Goal: Task Accomplishment & Management: Use online tool/utility

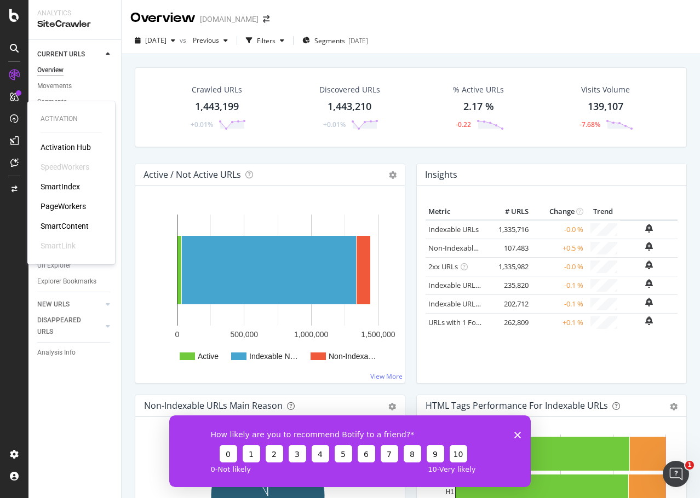
click at [57, 204] on div "PageWorkers" at bounding box center [63, 206] width 45 height 11
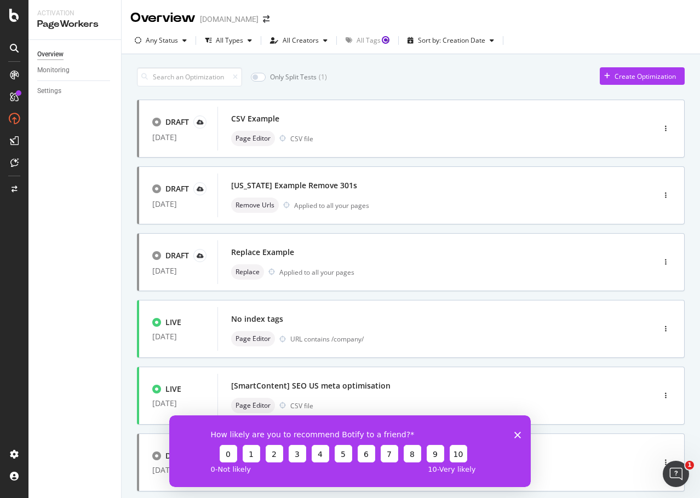
click at [514, 435] on icon "Close survey" at bounding box center [517, 435] width 7 height 7
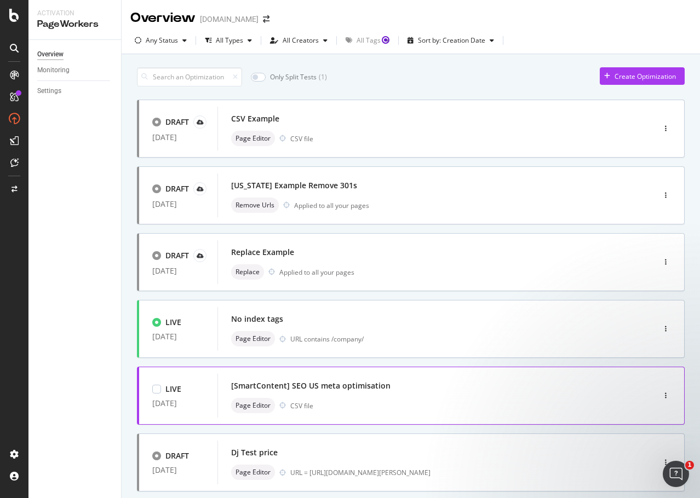
click at [433, 416] on div "[SmartContent] SEO US meta optimisation Page Editor CSV file" at bounding box center [419, 396] width 404 height 44
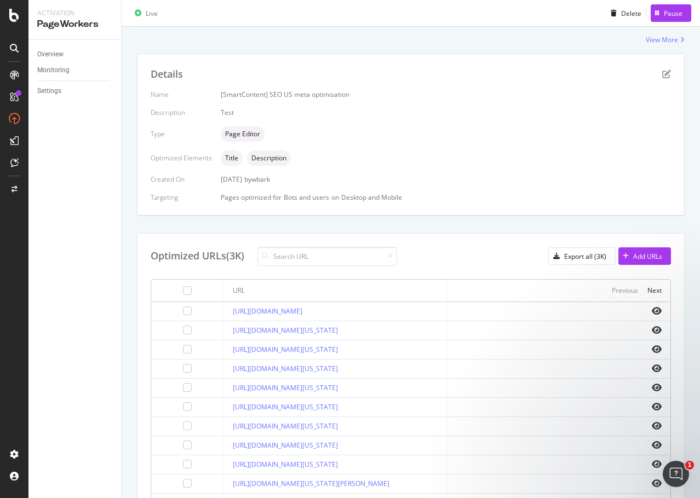
scroll to position [219, 0]
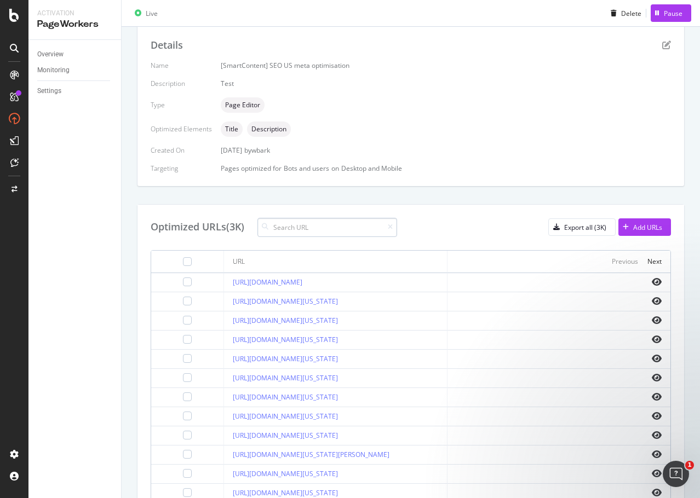
drag, startPoint x: 323, startPoint y: 219, endPoint x: 318, endPoint y: 228, distance: 11.0
click at [320, 225] on input at bounding box center [327, 227] width 140 height 19
type input "dj"
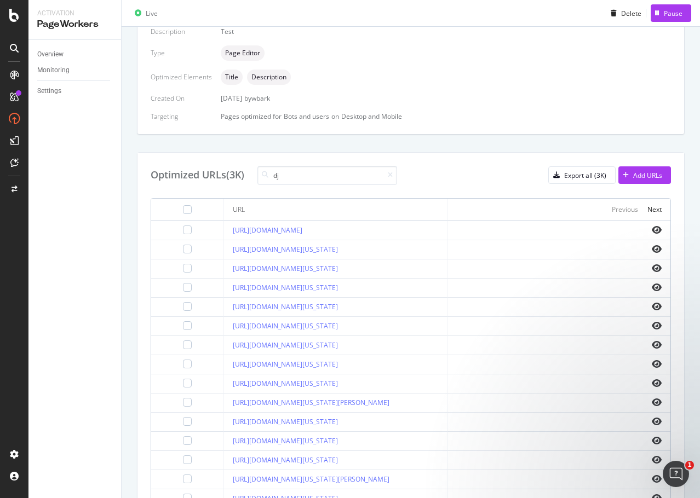
scroll to position [334, 0]
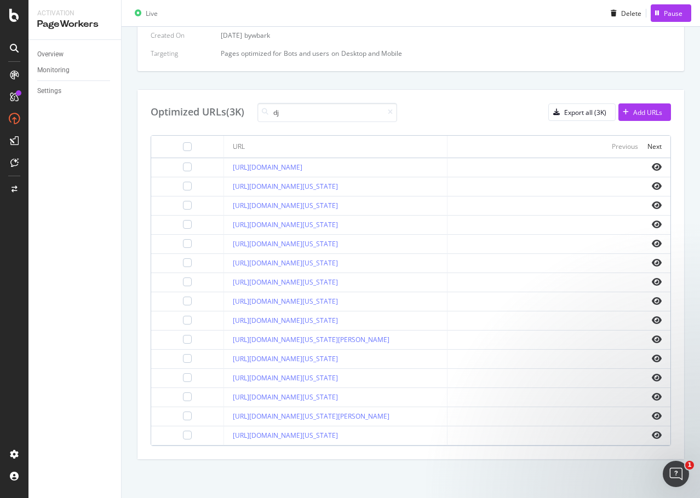
click at [655, 150] on th "Previous Next" at bounding box center [558, 147] width 223 height 22
click at [649, 145] on div "Next" at bounding box center [654, 146] width 14 height 9
click at [649, 150] on div "Next" at bounding box center [654, 146] width 14 height 9
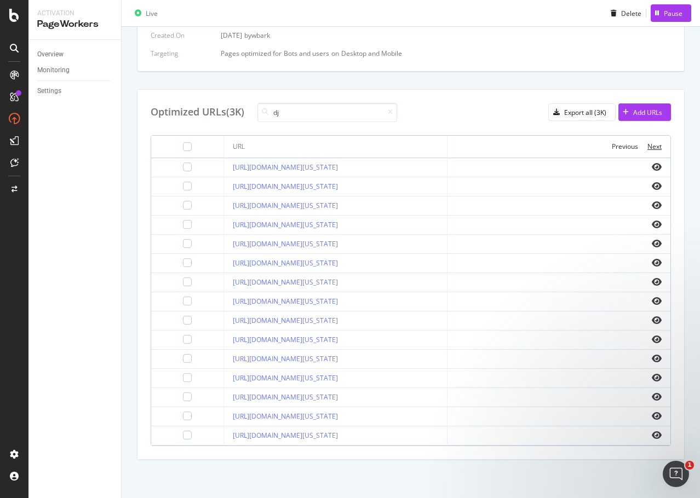
click at [649, 150] on div "Next" at bounding box center [654, 146] width 14 height 9
click at [649, 151] on div "Next" at bounding box center [654, 146] width 14 height 9
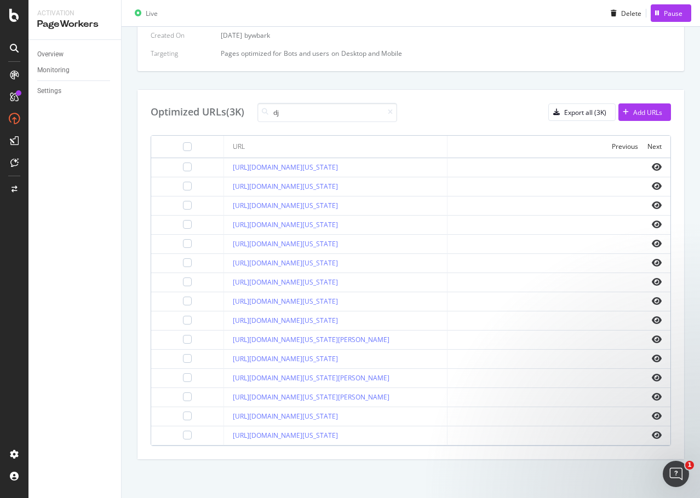
scroll to position [0, 0]
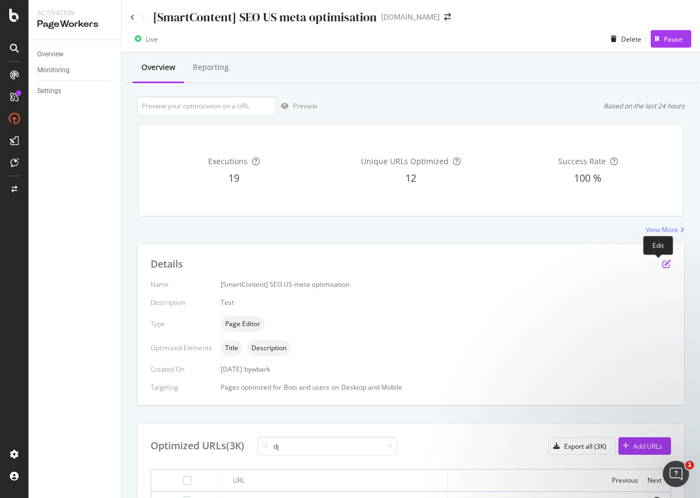
click at [662, 266] on icon "pen-to-square" at bounding box center [666, 264] width 9 height 9
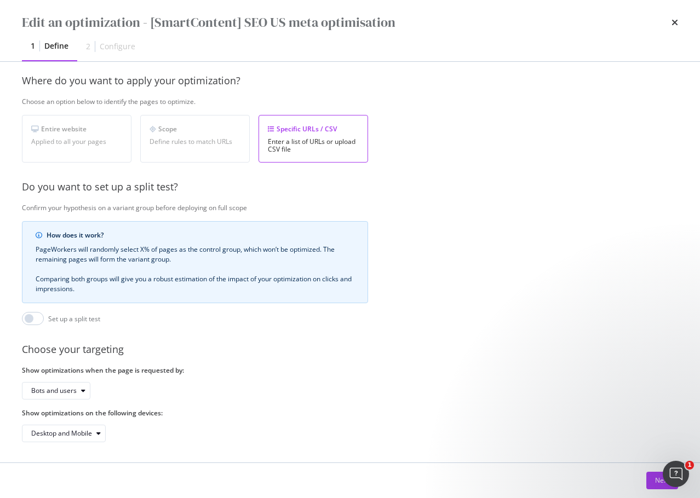
scroll to position [169, 0]
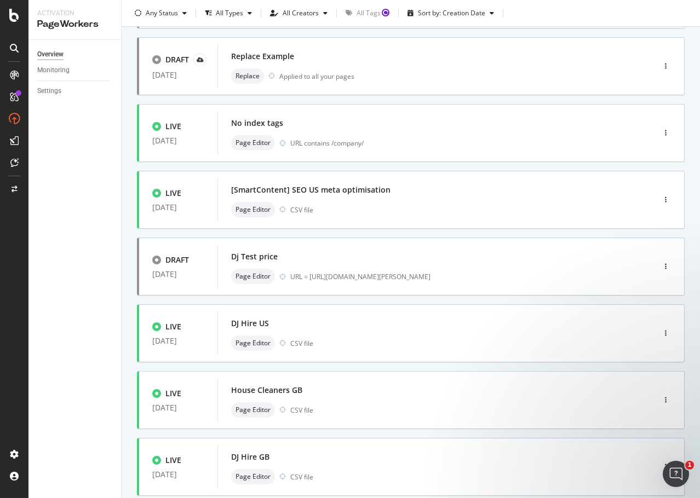
scroll to position [219, 0]
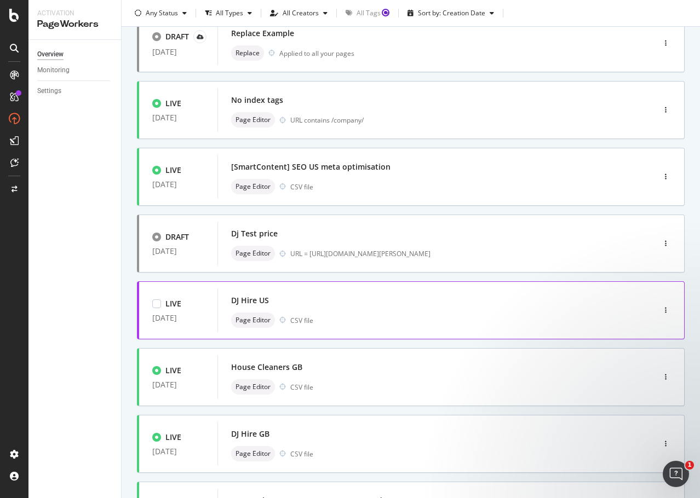
click at [531, 307] on div "DJ Hire US" at bounding box center [419, 300] width 377 height 15
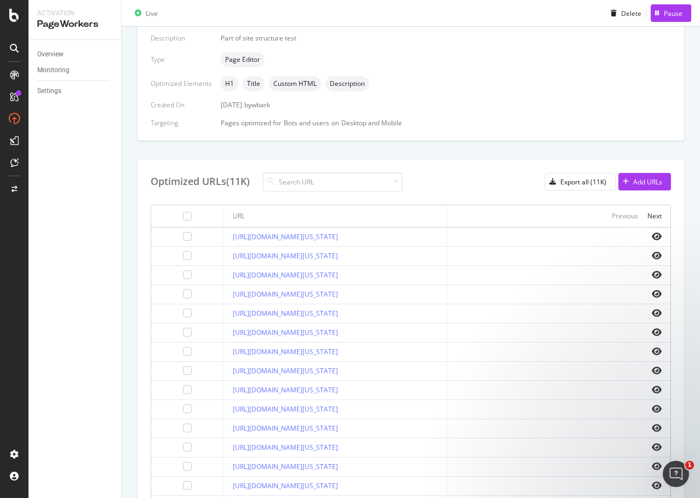
scroll to position [274, 0]
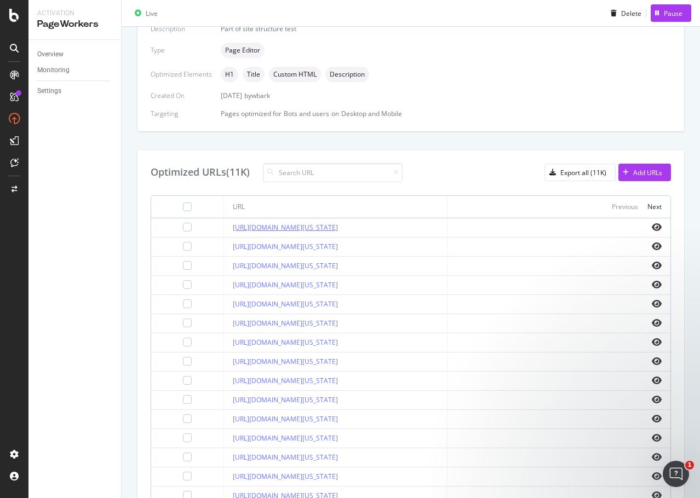
click at [338, 228] on link "[URL][DOMAIN_NAME][US_STATE]" at bounding box center [285, 227] width 105 height 9
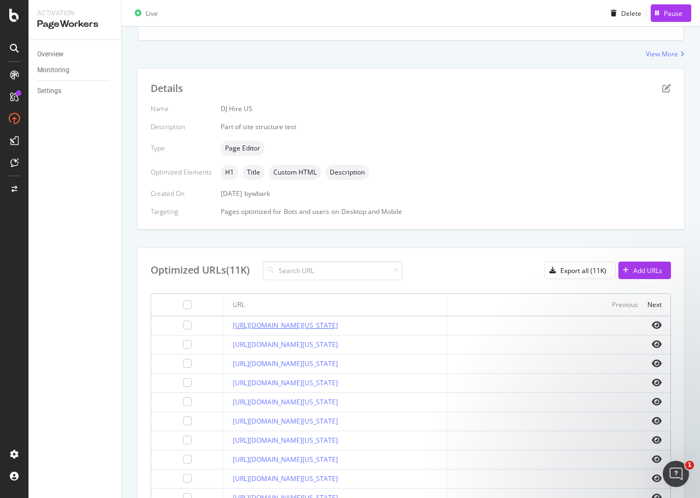
scroll to position [164, 0]
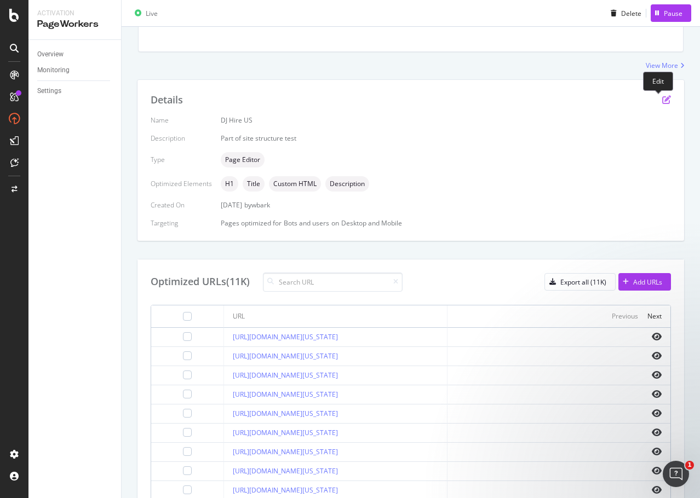
click at [662, 97] on icon "pen-to-square" at bounding box center [666, 99] width 9 height 9
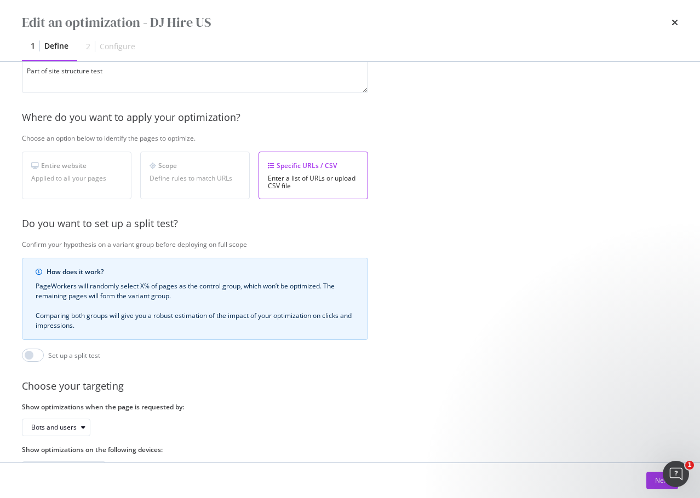
scroll to position [169, 0]
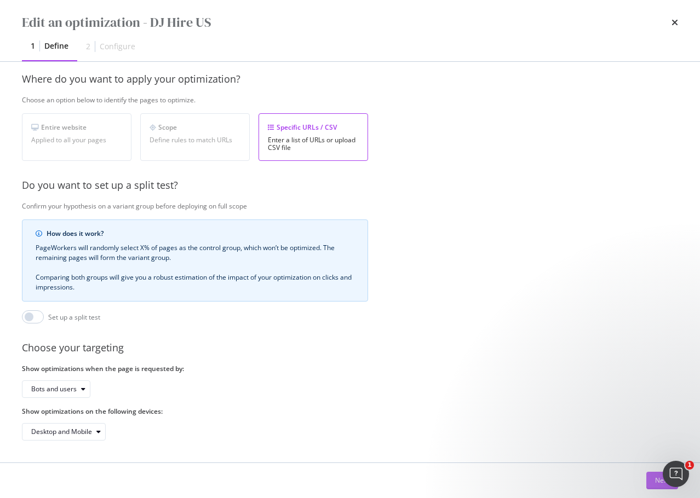
click at [648, 481] on button "Next" at bounding box center [662, 481] width 32 height 18
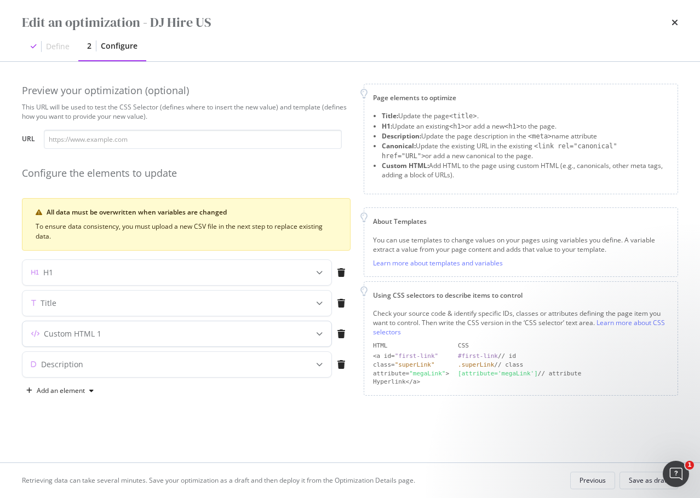
click at [192, 334] on div "Custom HTML 1" at bounding box center [155, 334] width 266 height 11
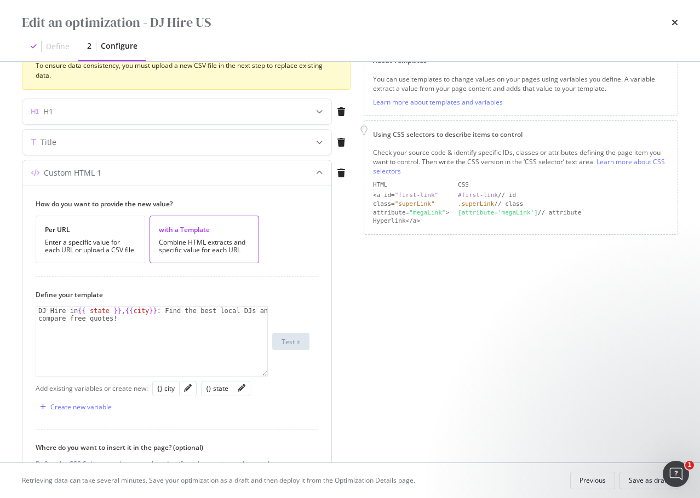
scroll to position [164, 0]
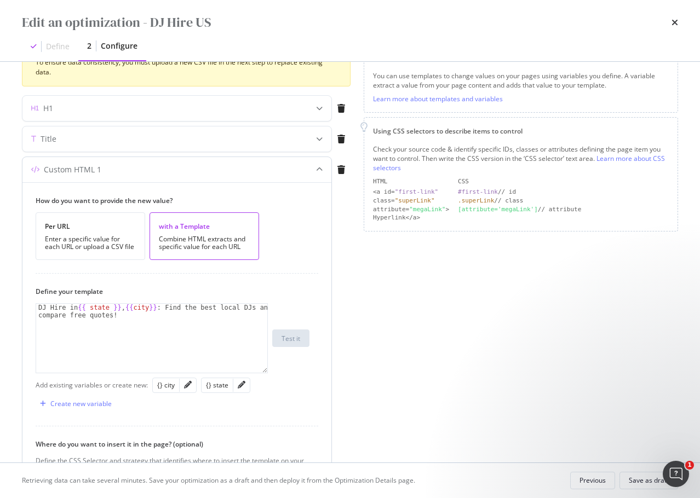
click at [320, 165] on div "modal" at bounding box center [319, 169] width 24 height 25
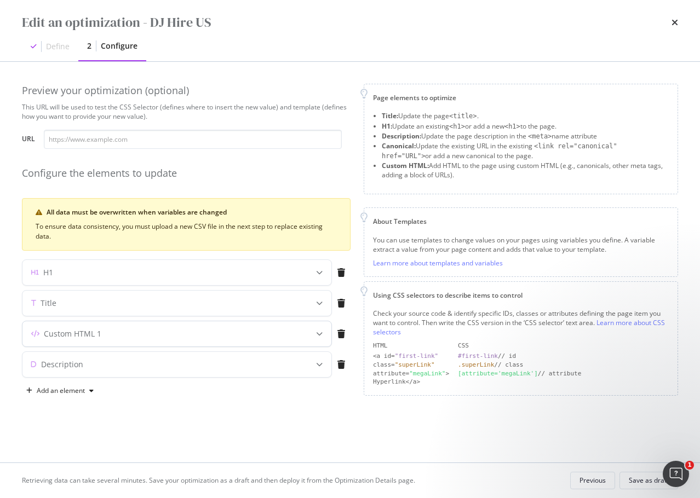
scroll to position [0, 0]
click at [318, 363] on icon "modal" at bounding box center [319, 364] width 7 height 7
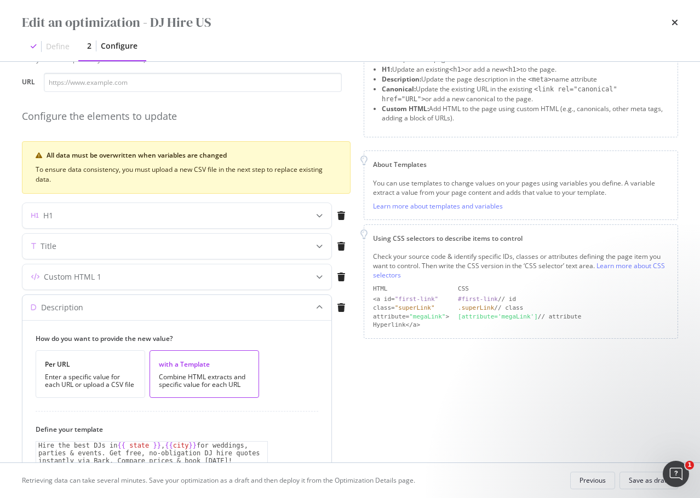
scroll to position [110, 0]
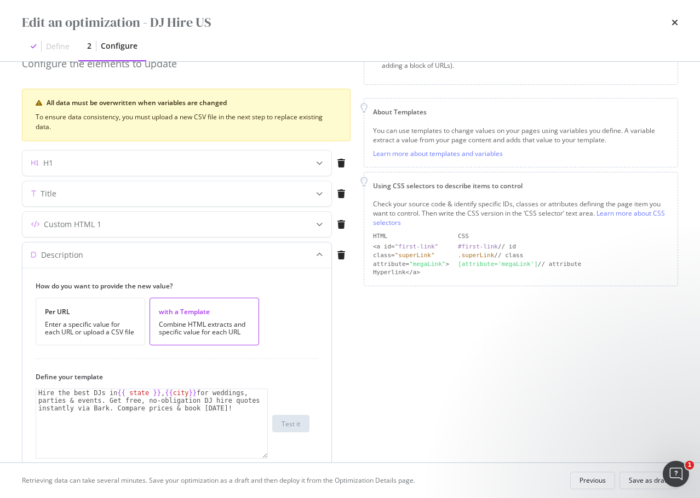
click at [308, 253] on div "modal" at bounding box center [319, 255] width 24 height 25
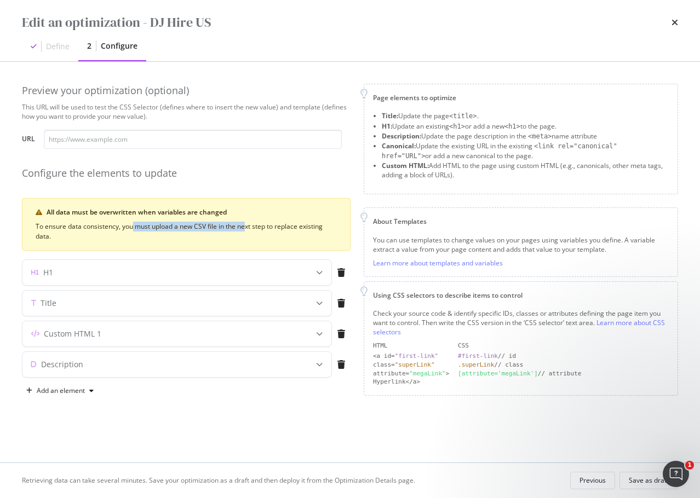
drag, startPoint x: 133, startPoint y: 225, endPoint x: 245, endPoint y: 224, distance: 112.3
click at [245, 224] on div "To ensure data consistency, you must upload a new CSV file in the next step to …" at bounding box center [186, 232] width 301 height 20
click at [243, 239] on div "To ensure data consistency, you must upload a new CSV file in the next step to …" at bounding box center [186, 232] width 301 height 20
click at [245, 271] on div "H1" at bounding box center [155, 272] width 266 height 11
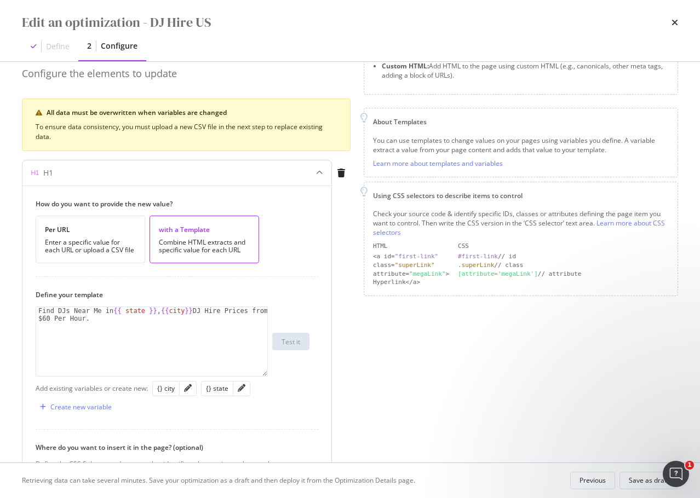
scroll to position [110, 0]
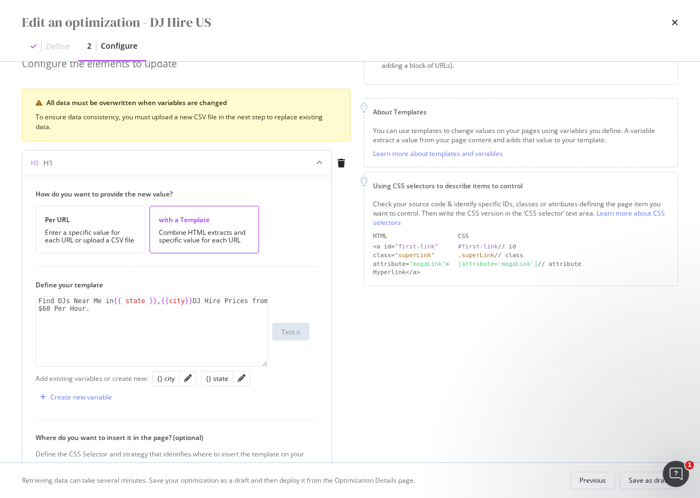
type textarea "Find DJs Near Me in {{ state }}, {{city}} DJ Hire Prices from $60 Per Hour."
drag, startPoint x: 120, startPoint y: 320, endPoint x: 18, endPoint y: 291, distance: 106.3
click at [18, 291] on div "Preview your optimization (optional) This URL will be used to test the CSS Sele…" at bounding box center [350, 262] width 700 height 401
click at [337, 164] on div "modal" at bounding box center [341, 163] width 19 height 9
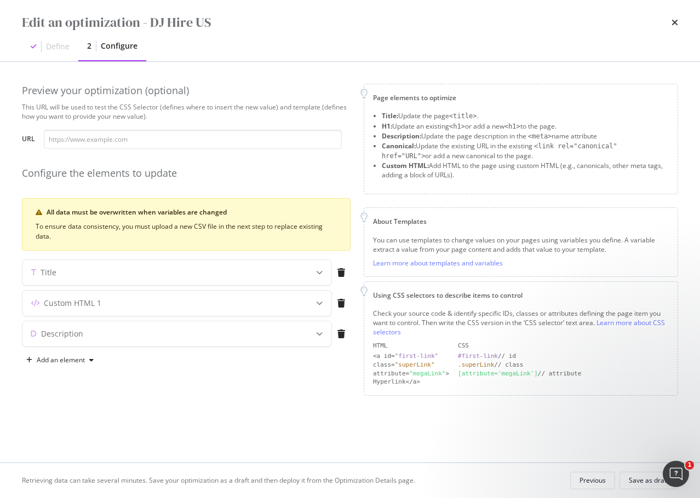
scroll to position [0, 0]
click at [89, 272] on div "Title" at bounding box center [155, 272] width 266 height 11
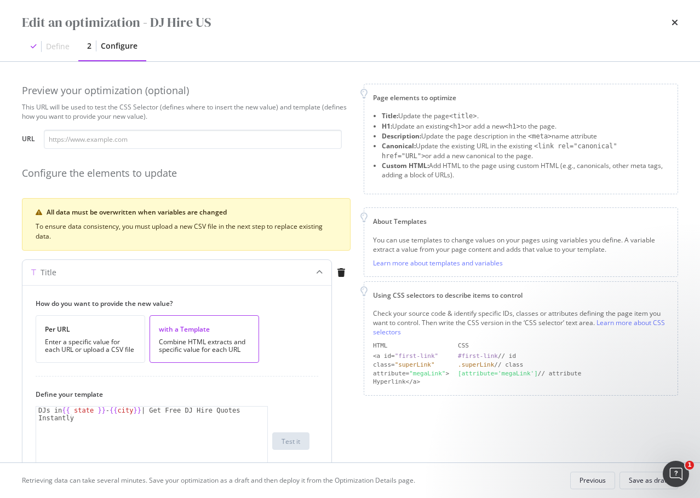
scroll to position [110, 0]
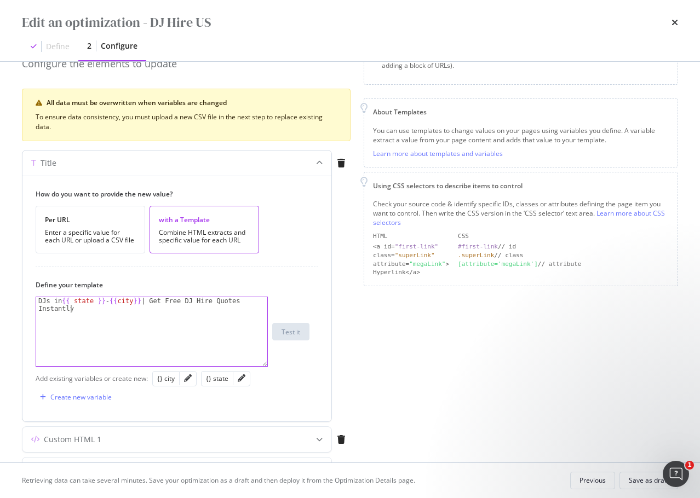
click at [93, 312] on div "DJs in {{ state }} - {{ city }} | Get Free DJ Hire Quotes Instantly" at bounding box center [151, 347] width 231 height 100
click at [187, 378] on icon "pencil" at bounding box center [188, 379] width 8 height 8
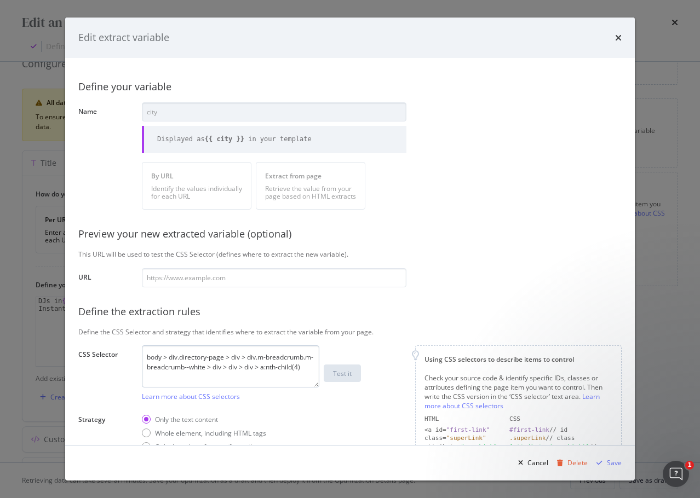
drag, startPoint x: 317, startPoint y: 377, endPoint x: 318, endPoint y: 385, distance: 8.4
click at [318, 385] on textarea "body > div.directory-page > div > div.m-breadcrumb.m-breadcrumb--white > div > …" at bounding box center [230, 367] width 177 height 42
click at [523, 462] on icon "modal" at bounding box center [520, 463] width 5 height 7
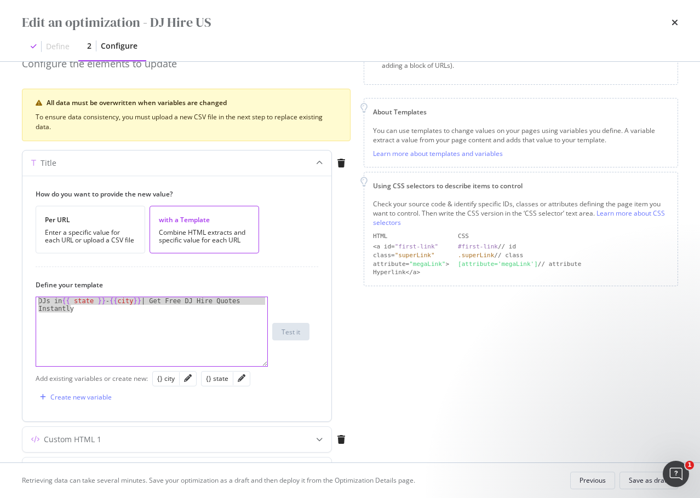
drag, startPoint x: 96, startPoint y: 313, endPoint x: 35, endPoint y: 294, distance: 63.7
click at [35, 294] on div "How do you want to provide the new value? Per URL Enter a specific value for ea…" at bounding box center [176, 299] width 309 height 246
paste textarea "Find & Book NYC’s Best DJs | Get Free Quotes | Bark"
drag, startPoint x: 83, startPoint y: 301, endPoint x: 93, endPoint y: 301, distance: 9.9
click at [93, 301] on div "Find & Book NYC’s Best DJs | Get Free Quotes | Bark" at bounding box center [151, 339] width 231 height 84
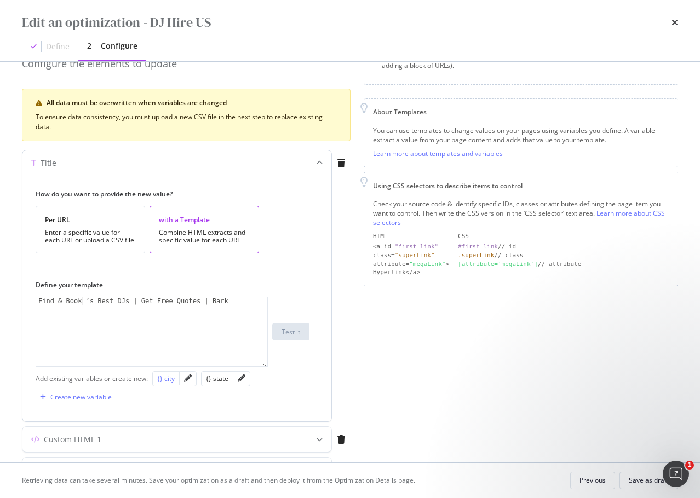
click at [168, 376] on div "{} city" at bounding box center [166, 378] width 18 height 9
click at [85, 301] on div "Find & Book {{ city }} ’s Best DJs | Get Free Quotes | Bark" at bounding box center [151, 339] width 231 height 84
type textarea "Find & Book {{ city }}’s Best DJs | Get Free Quotes | Bark"
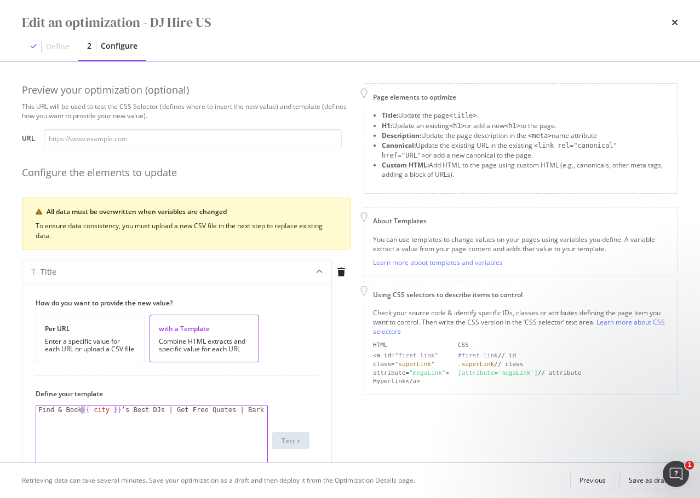
scroll to position [0, 0]
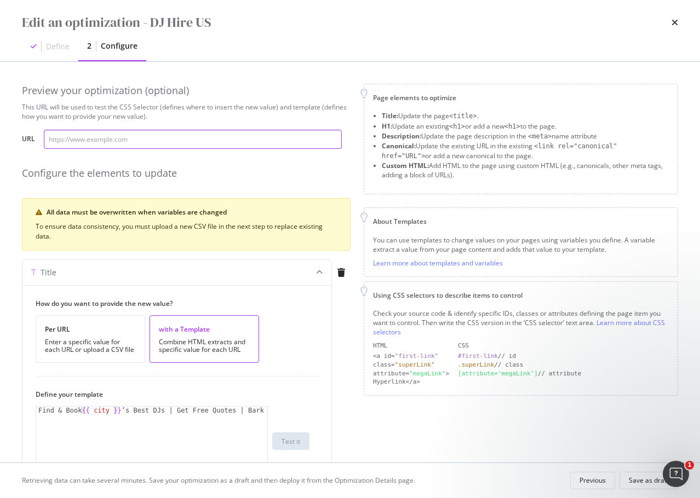
click at [151, 143] on input "modal" at bounding box center [193, 139] width 298 height 19
paste input "[URL][DOMAIN_NAME]"
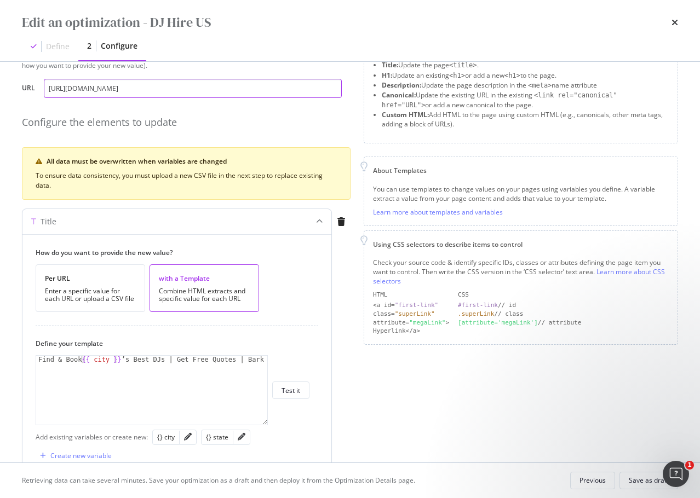
scroll to position [110, 0]
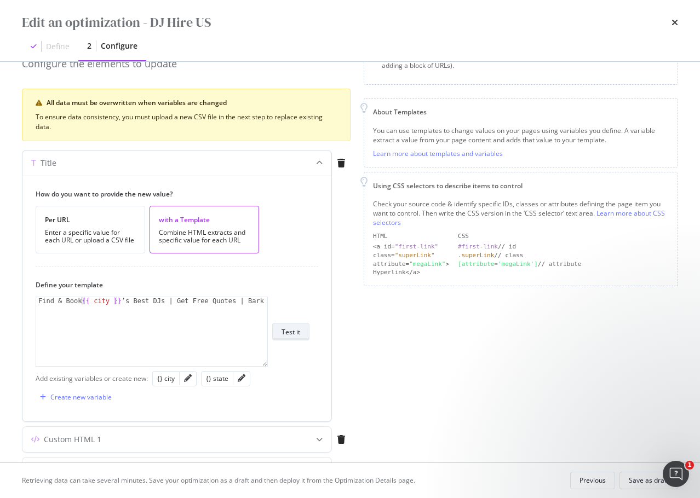
type input "[URL][DOMAIN_NAME]"
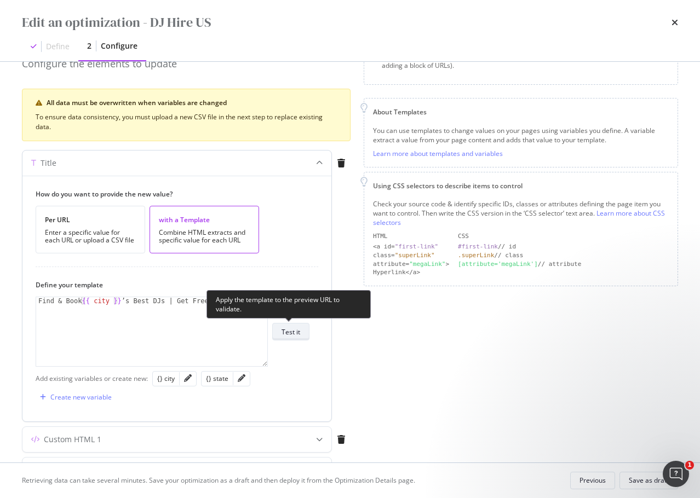
click at [297, 330] on div "Test it" at bounding box center [290, 331] width 19 height 9
click at [285, 335] on div "Test it" at bounding box center [290, 331] width 19 height 9
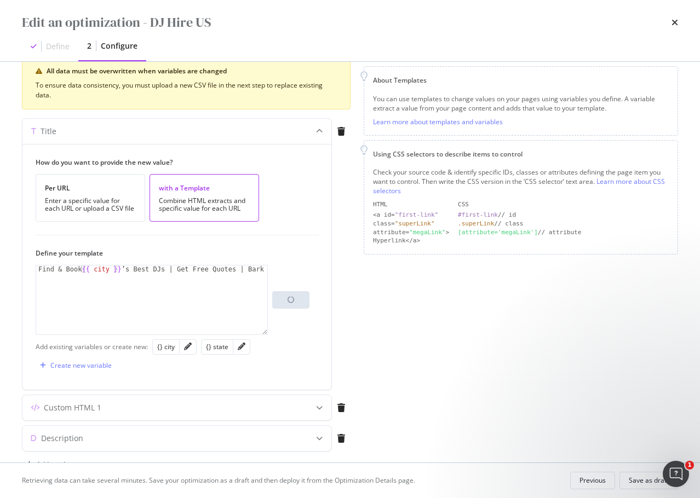
scroll to position [174, 0]
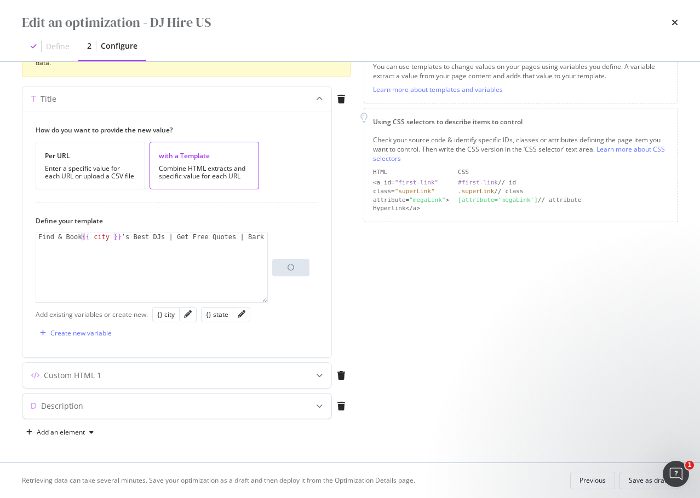
click at [300, 402] on div "Description" at bounding box center [176, 406] width 309 height 25
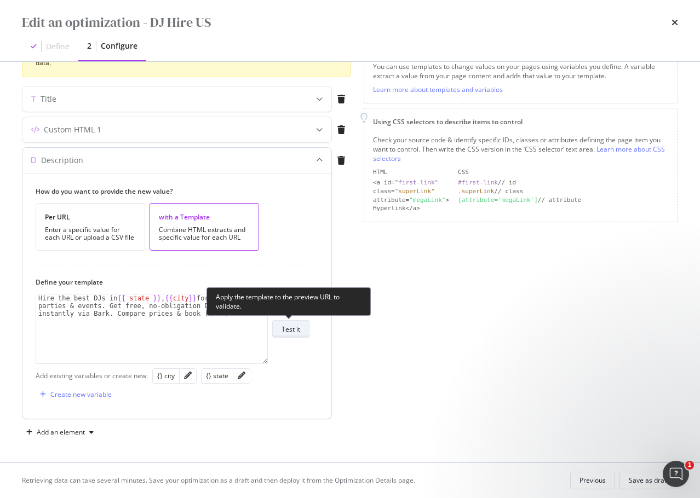
click at [304, 329] on button "Test it" at bounding box center [290, 329] width 37 height 18
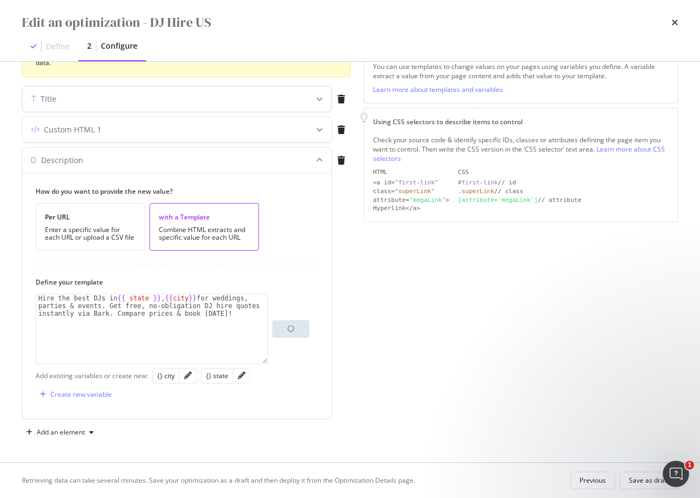
click at [222, 104] on div "Title" at bounding box center [155, 99] width 266 height 11
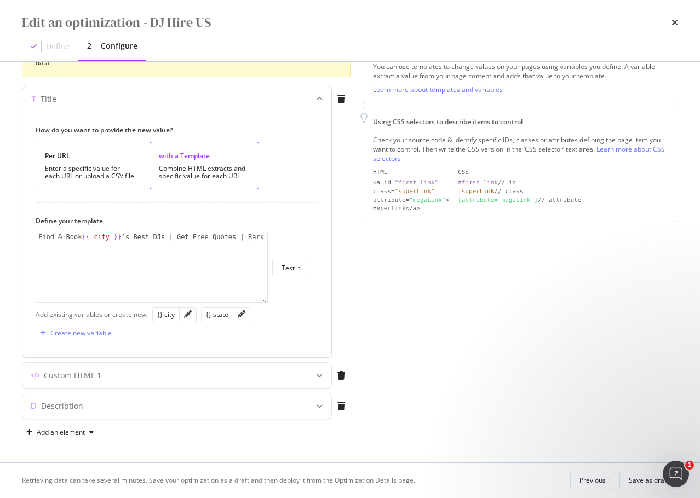
click at [223, 104] on div "Title" at bounding box center [155, 99] width 266 height 11
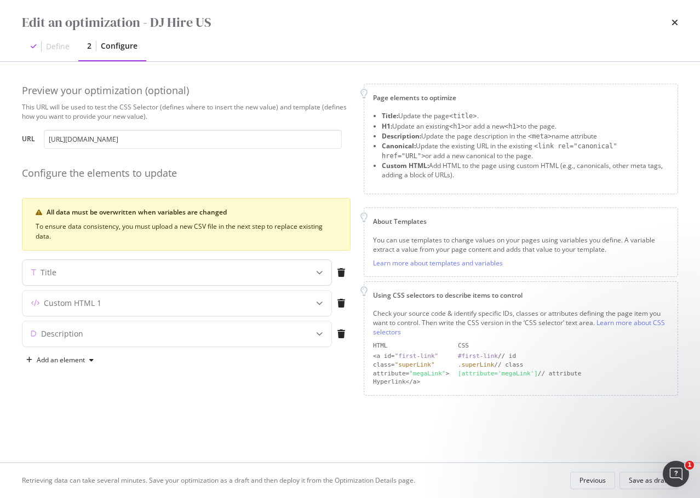
click at [311, 273] on div "modal" at bounding box center [319, 272] width 24 height 25
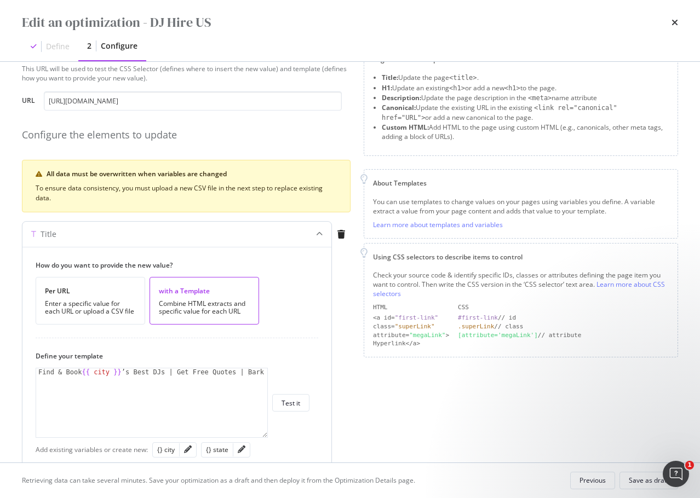
scroll to position [55, 0]
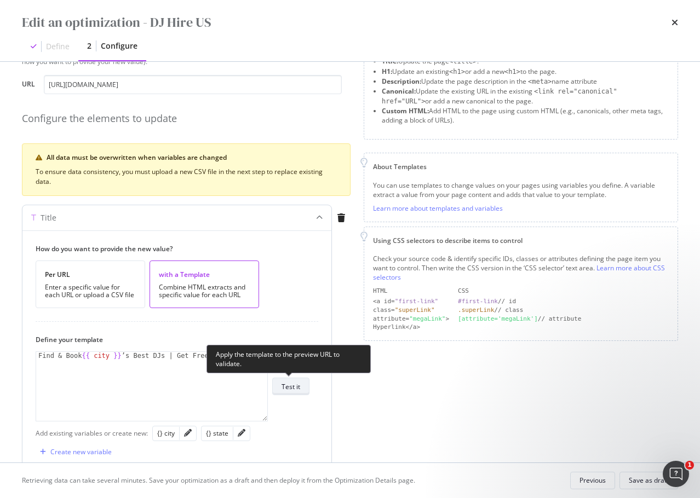
click at [292, 381] on div "Test it" at bounding box center [290, 386] width 19 height 15
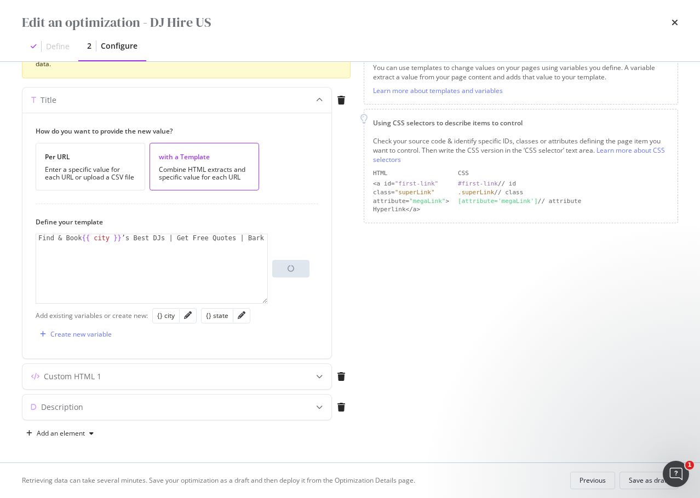
scroll to position [174, 0]
click at [477, 355] on div "Page elements to optimize Title: Update the page <title> . H1: Update an existi…" at bounding box center [521, 175] width 314 height 531
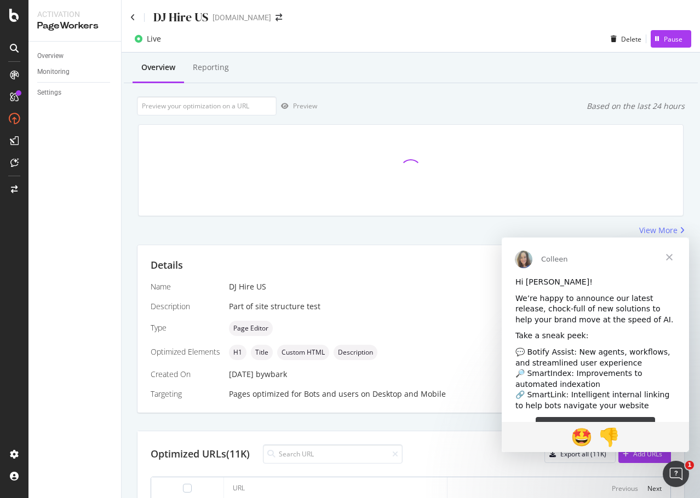
click at [667, 256] on span "Close" at bounding box center [668, 257] width 39 height 39
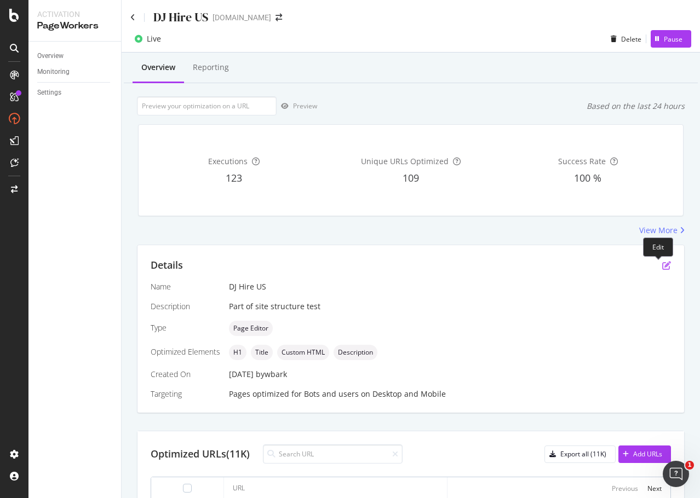
click at [662, 266] on icon "pen-to-square" at bounding box center [666, 265] width 9 height 9
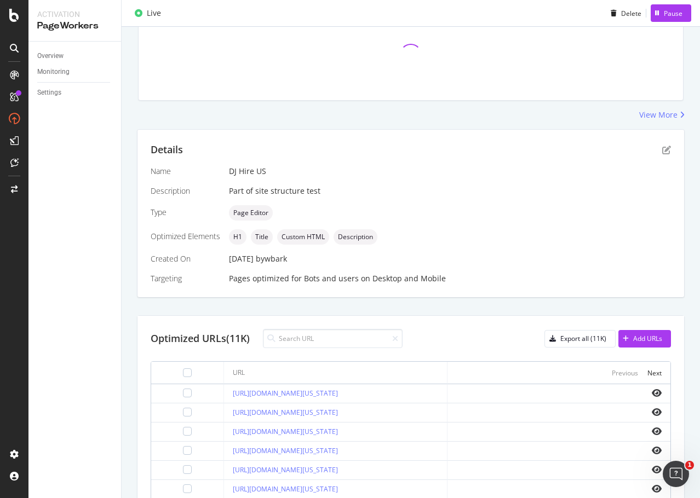
scroll to position [110, 0]
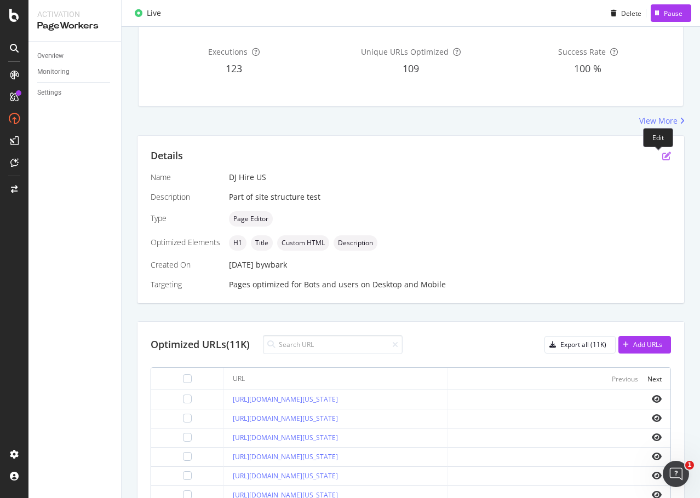
click at [662, 153] on icon "pen-to-square" at bounding box center [666, 156] width 9 height 9
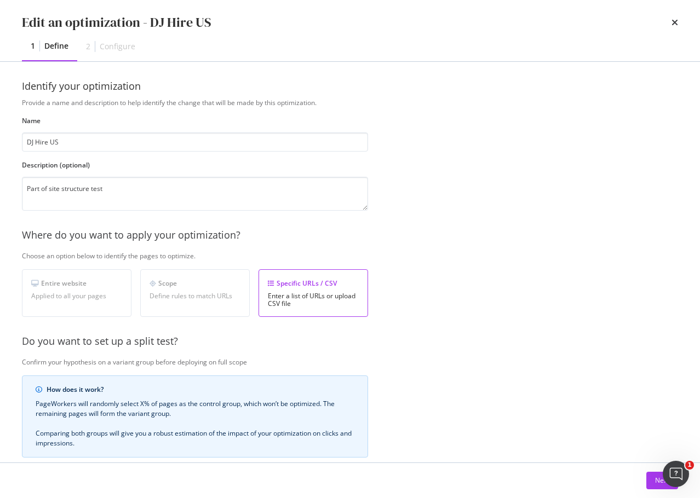
scroll to position [169, 0]
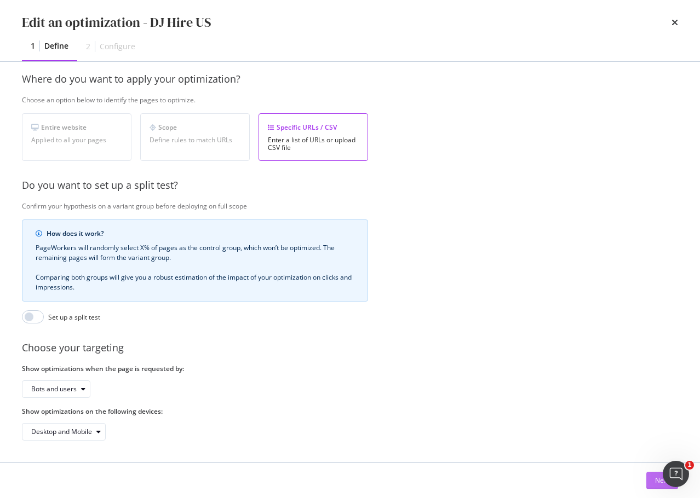
click at [654, 476] on button "Next" at bounding box center [662, 481] width 32 height 18
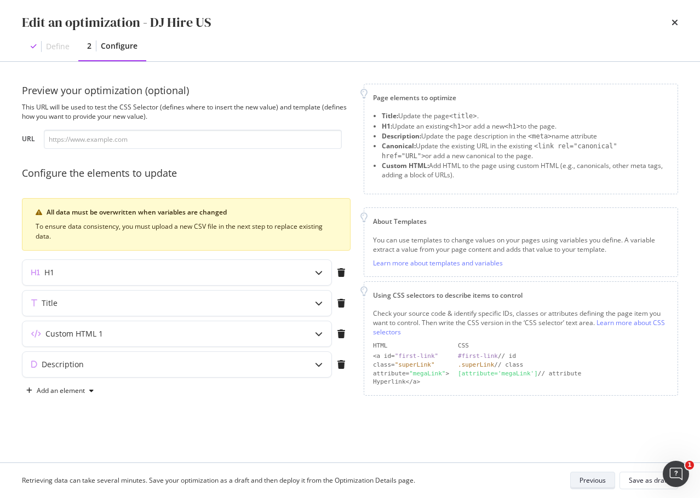
scroll to position [0, 0]
click at [320, 271] on icon "modal" at bounding box center [319, 273] width 8 height 8
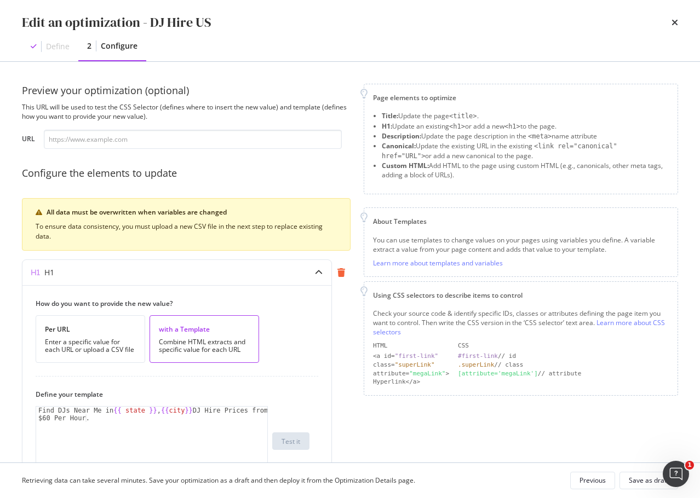
click at [339, 273] on icon "modal" at bounding box center [341, 272] width 8 height 9
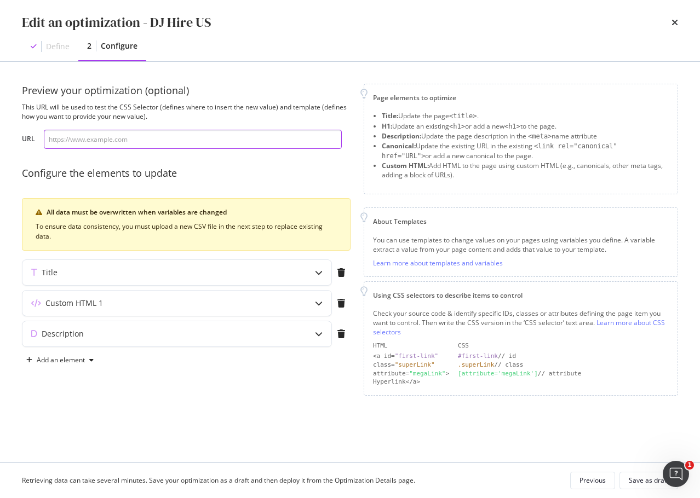
click at [173, 137] on input "modal" at bounding box center [193, 139] width 298 height 19
paste input "[URL][DOMAIN_NAME]"
type input "[URL][DOMAIN_NAME]"
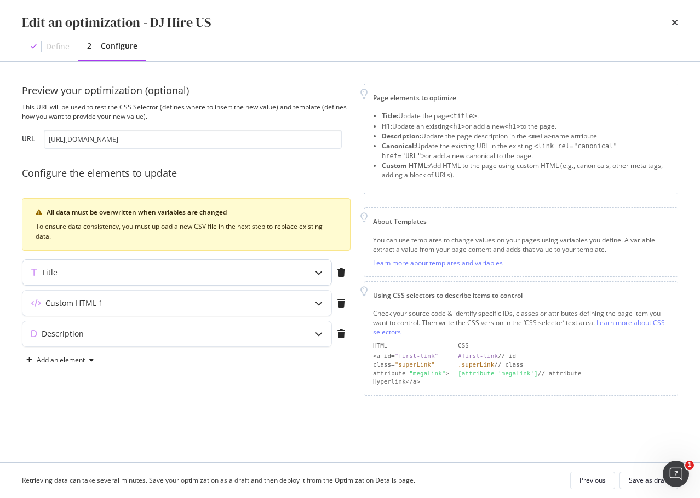
click at [102, 276] on div "Title" at bounding box center [155, 272] width 266 height 11
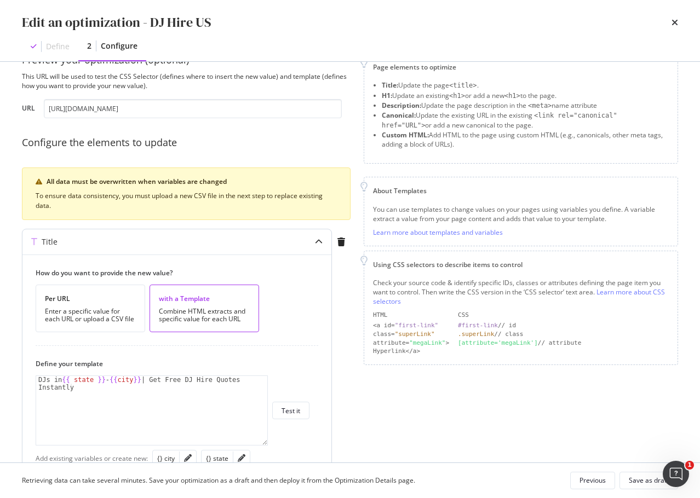
scroll to position [55, 0]
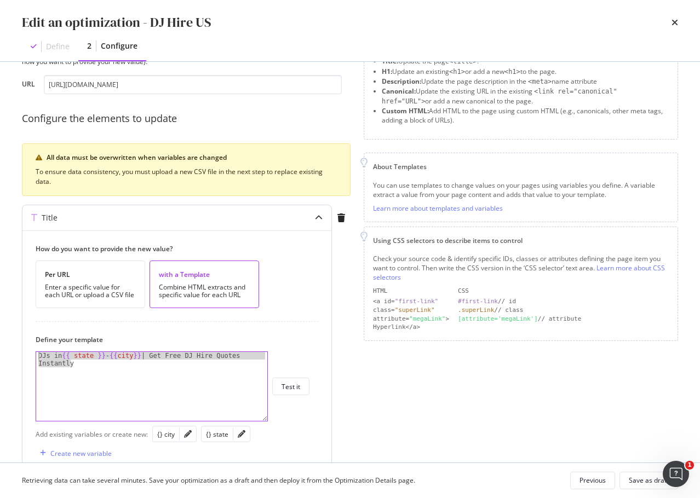
drag, startPoint x: 110, startPoint y: 378, endPoint x: 26, endPoint y: 351, distance: 87.6
click at [26, 351] on div "How do you want to provide the new value? Per URL Enter a specific value for ea…" at bounding box center [176, 354] width 309 height 247
paste textarea "Find & Book NYC’s Best DJs | Get Free Quotes | Bark"
click at [90, 355] on div "Find & Book NYC’s Best DJs | Get Free Quotes | Bark" at bounding box center [151, 394] width 231 height 84
click at [168, 433] on div "{} city" at bounding box center [166, 434] width 18 height 9
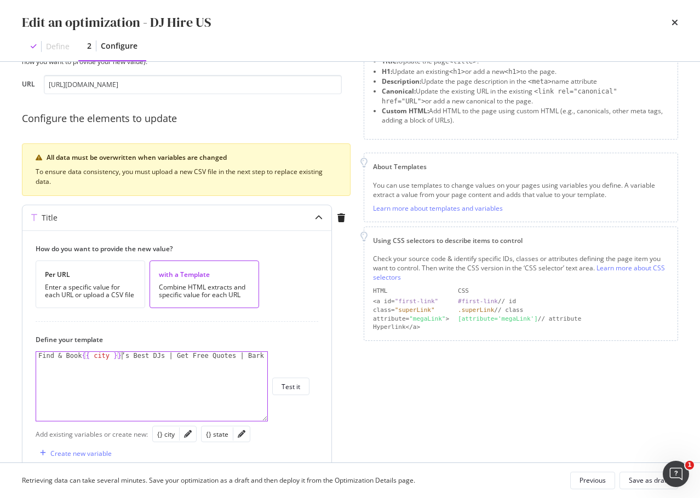
drag, startPoint x: 83, startPoint y: 355, endPoint x: 96, endPoint y: 355, distance: 12.6
click at [83, 355] on div "Find & Book {{ city }} ’s Best DJs | Get Free Quotes | Bark" at bounding box center [151, 394] width 231 height 84
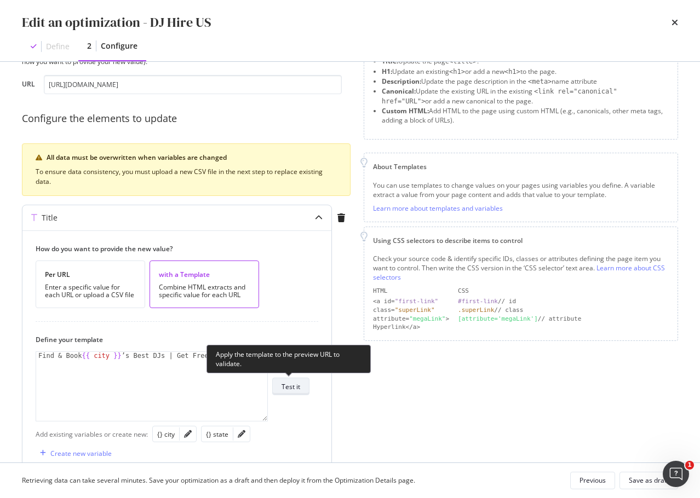
click at [289, 387] on div "Test it" at bounding box center [290, 386] width 19 height 9
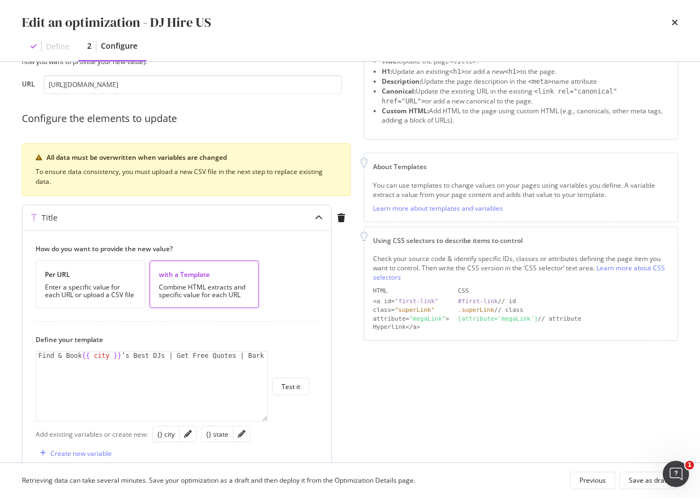
scroll to position [239, 0]
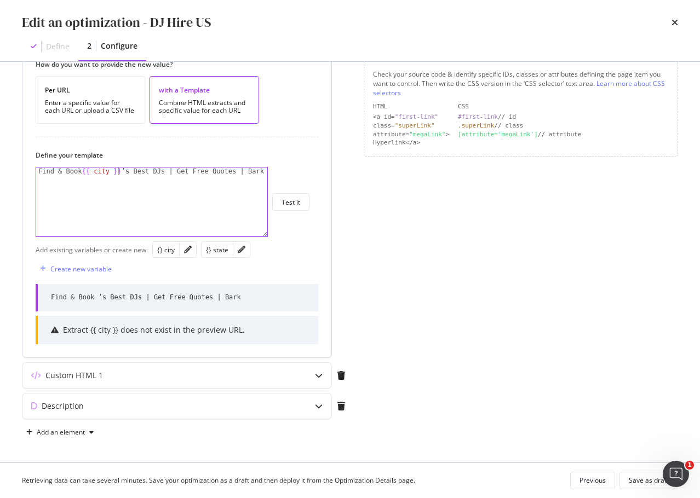
click at [117, 171] on div "Find & Book {{ city }} ’s Best DJs | Get Free Quotes | Bark" at bounding box center [151, 210] width 231 height 84
click at [212, 251] on div "{} state" at bounding box center [217, 249] width 22 height 9
type textarea "Find & Book {{ city }}, {{ state }}’s Best DJs | Get Free Quotes | Bark"
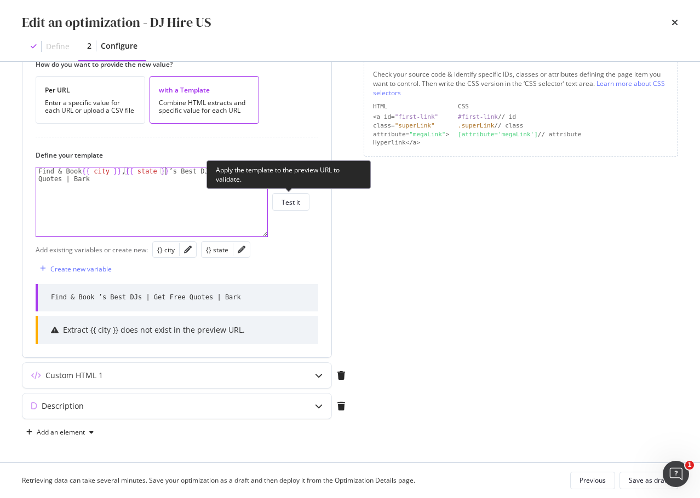
click at [289, 203] on div "Test it" at bounding box center [290, 202] width 19 height 9
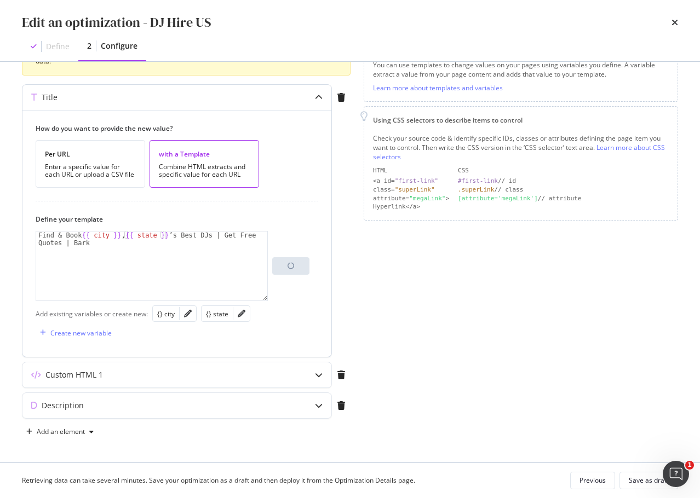
scroll to position [175, 0]
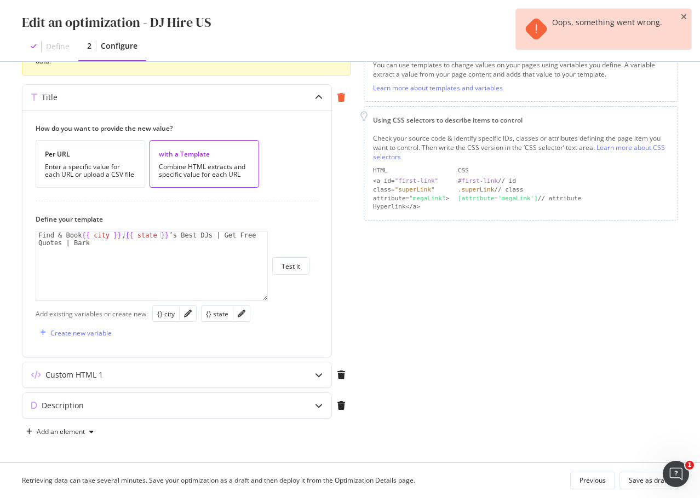
click at [347, 100] on div "modal" at bounding box center [341, 97] width 19 height 9
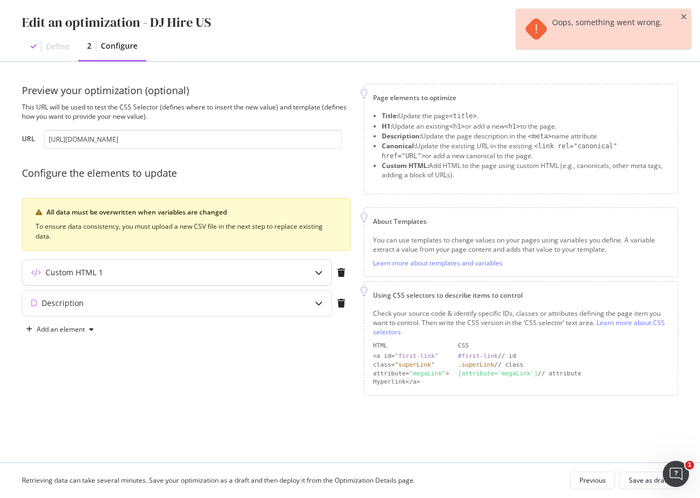
click at [298, 271] on div "Custom HTML 1" at bounding box center [176, 272] width 309 height 25
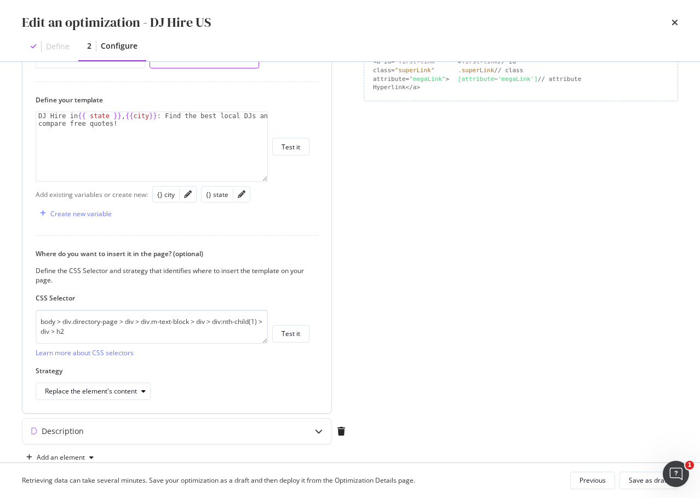
scroll to position [320, 0]
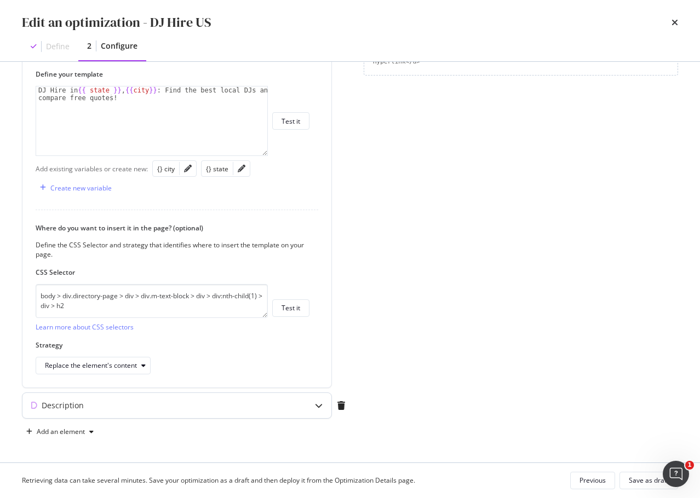
click at [204, 416] on div "Description" at bounding box center [176, 405] width 309 height 25
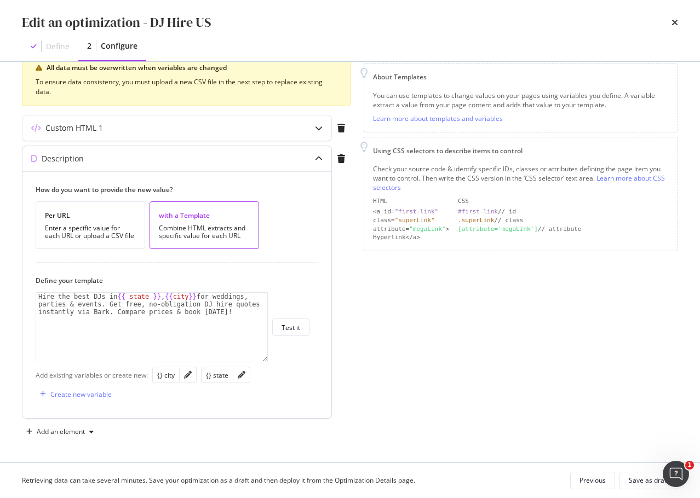
scroll to position [35, 0]
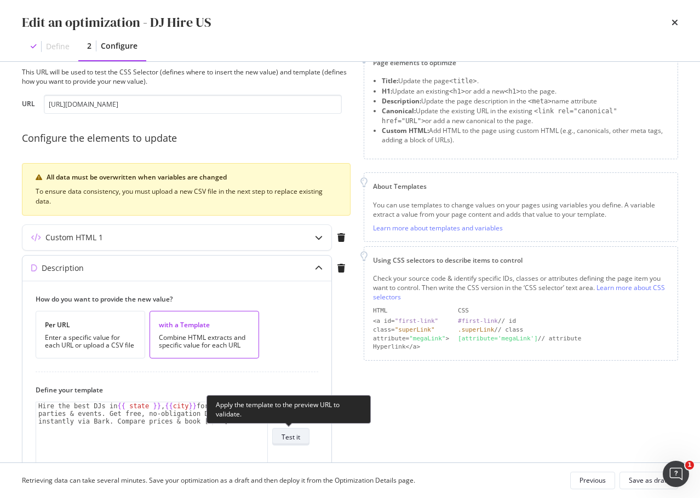
click at [289, 444] on div "Test it" at bounding box center [290, 436] width 19 height 15
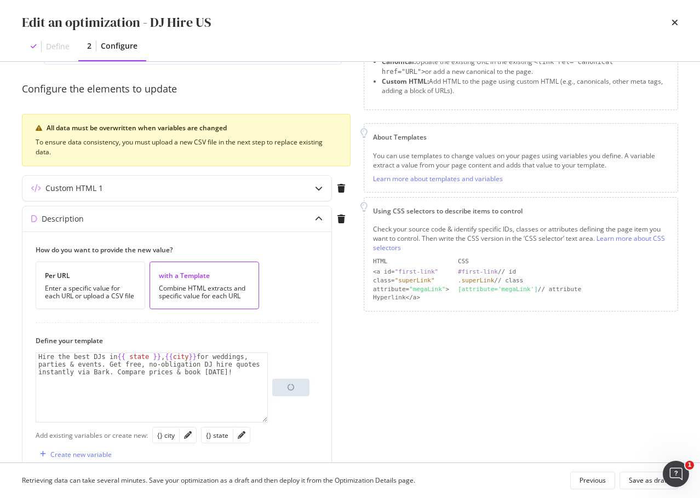
scroll to position [145, 0]
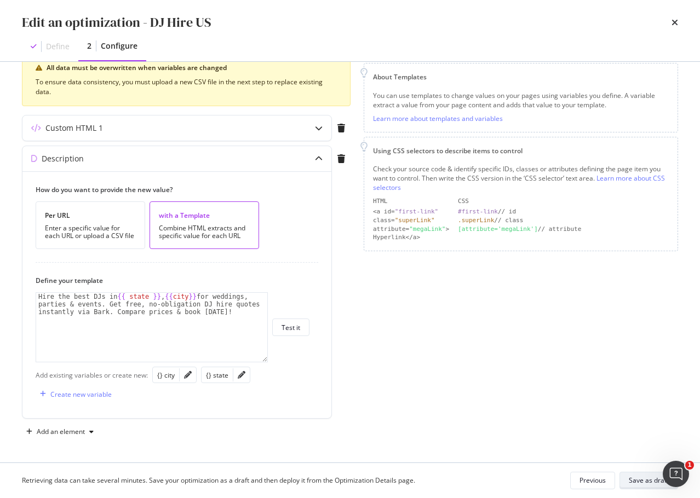
click at [641, 479] on div "Save as draft" at bounding box center [649, 480] width 40 height 9
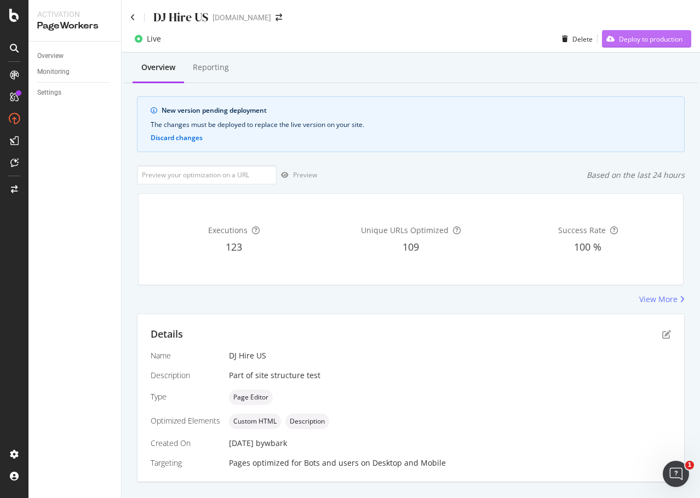
click at [649, 38] on div "Deploy to production" at bounding box center [651, 39] width 64 height 9
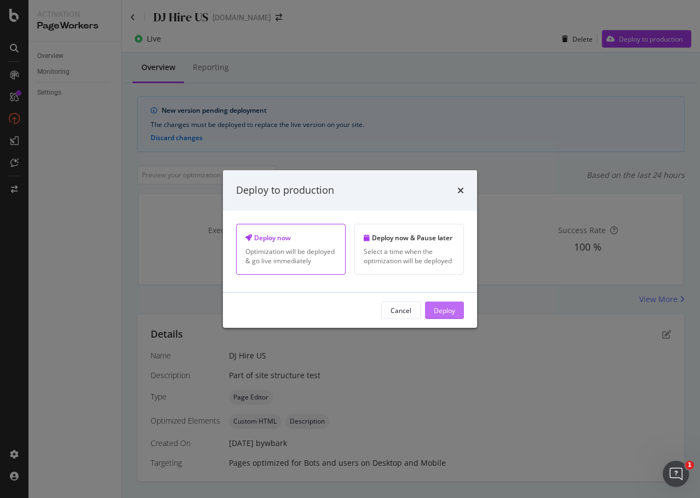
click at [456, 310] on button "Deploy" at bounding box center [444, 311] width 39 height 18
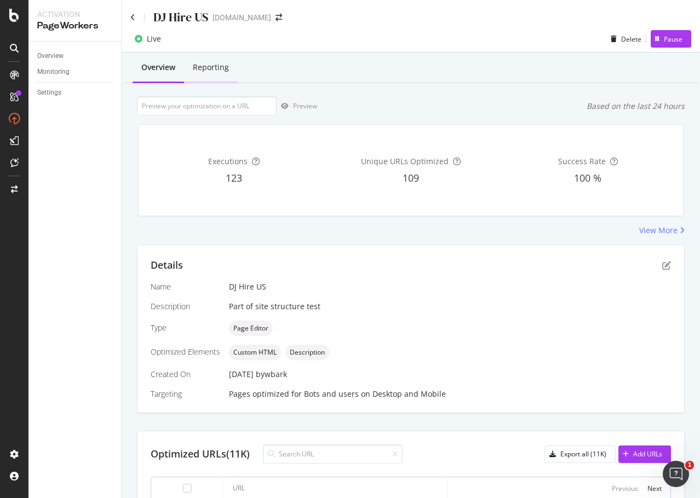
click at [206, 58] on div "Reporting" at bounding box center [211, 68] width 54 height 30
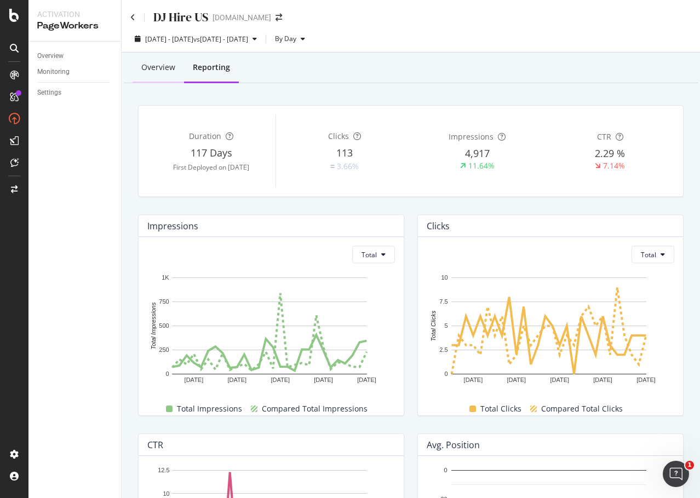
click at [165, 68] on div "Overview" at bounding box center [158, 67] width 34 height 11
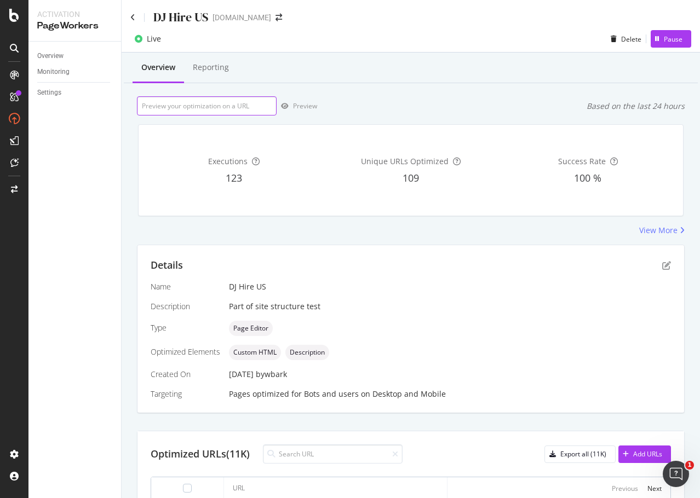
click at [242, 105] on input "url" at bounding box center [207, 105] width 140 height 19
paste input "[URL][DOMAIN_NAME][US_STATE]"
type input "[URL][DOMAIN_NAME][US_STATE]"
click at [310, 111] on div "Preview" at bounding box center [305, 105] width 24 height 9
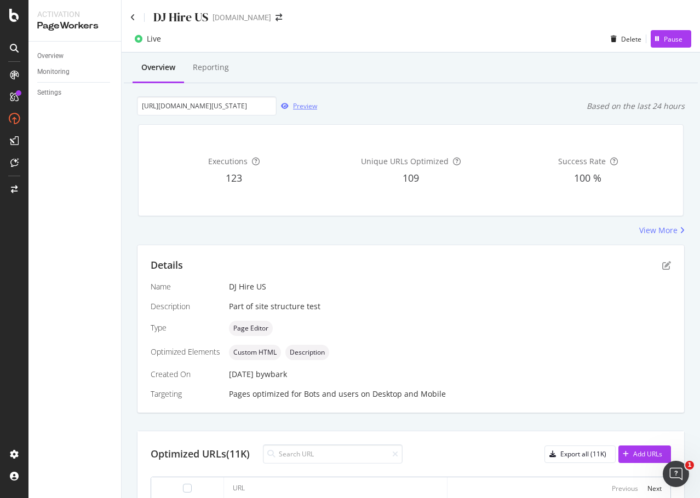
scroll to position [0, 0]
